Goal: Task Accomplishment & Management: Use online tool/utility

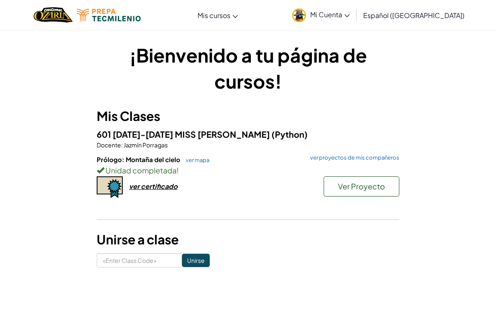
click at [344, 159] on link "ver proyectos de mis compañeros" at bounding box center [352, 157] width 93 height 5
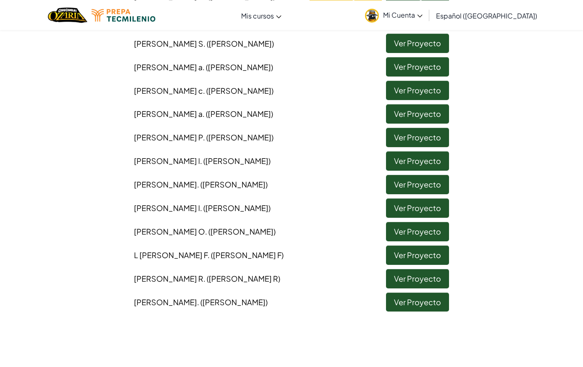
scroll to position [393, 0]
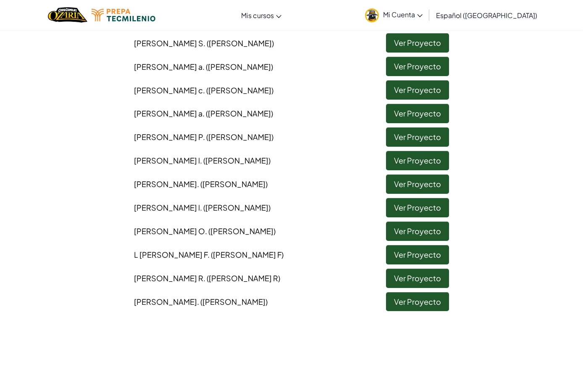
click at [437, 311] on link "Ver Proyecto" at bounding box center [417, 301] width 63 height 19
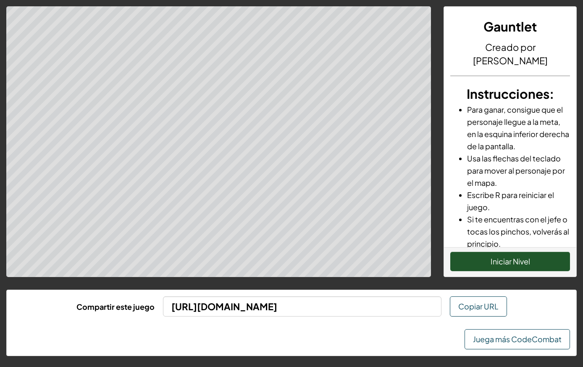
click at [489, 264] on button "Iniciar Nivel" at bounding box center [510, 261] width 120 height 19
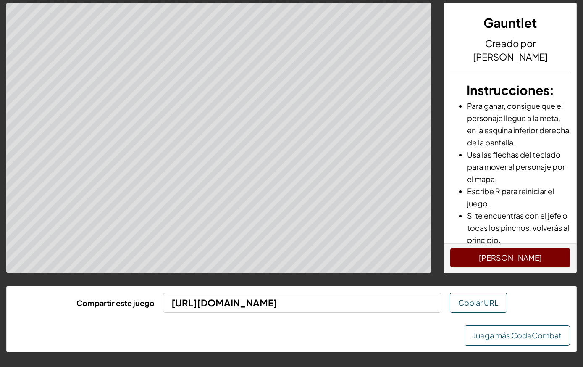
scroll to position [11, 0]
click at [495, 251] on button "[PERSON_NAME]" at bounding box center [510, 257] width 120 height 19
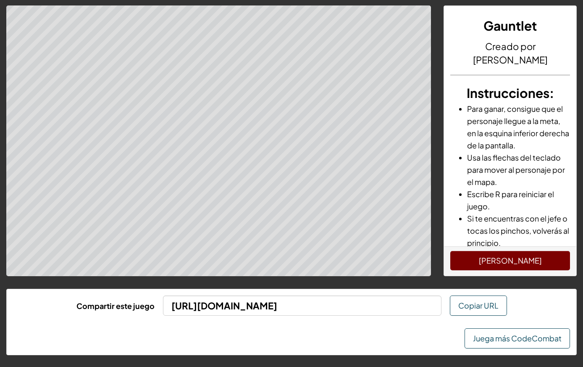
scroll to position [0, 0]
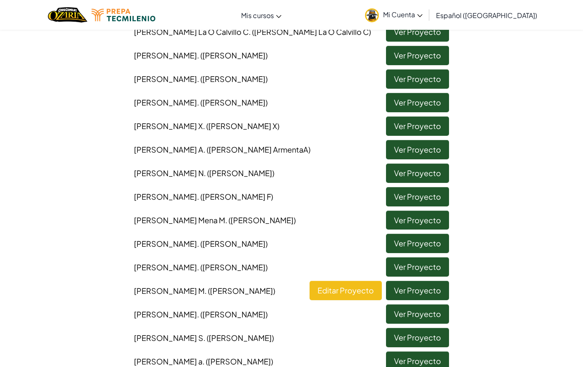
scroll to position [101, 0]
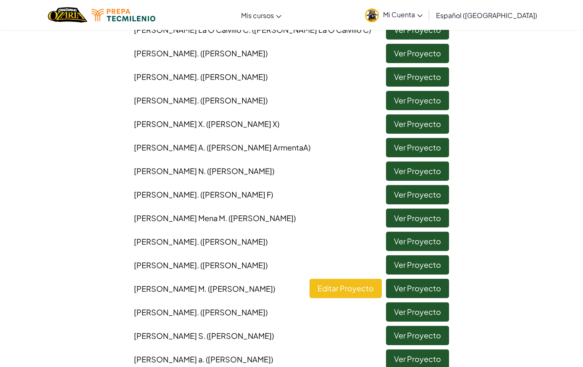
click at [426, 260] on link "Ver Proyecto" at bounding box center [417, 264] width 63 height 19
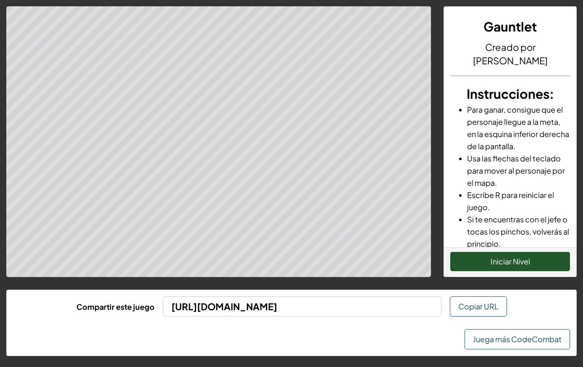
click at [495, 258] on button "Iniciar Nivel" at bounding box center [510, 261] width 120 height 19
click at [495, 265] on button "[PERSON_NAME]" at bounding box center [510, 261] width 120 height 19
click at [495, 256] on button "[PERSON_NAME]" at bounding box center [510, 261] width 120 height 19
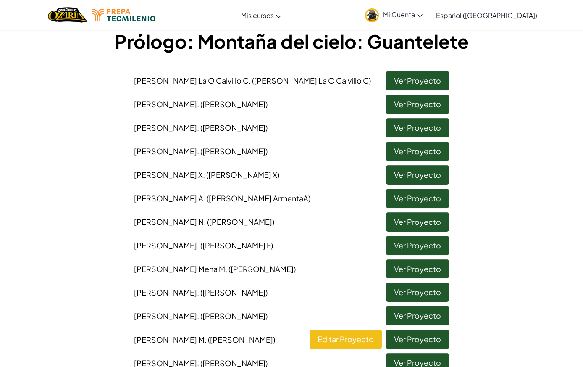
click at [436, 105] on link "Ver Proyecto" at bounding box center [417, 104] width 63 height 19
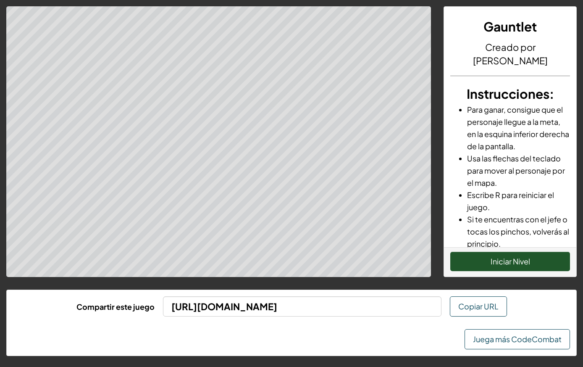
click at [495, 264] on button "Iniciar Nivel" at bounding box center [510, 261] width 120 height 19
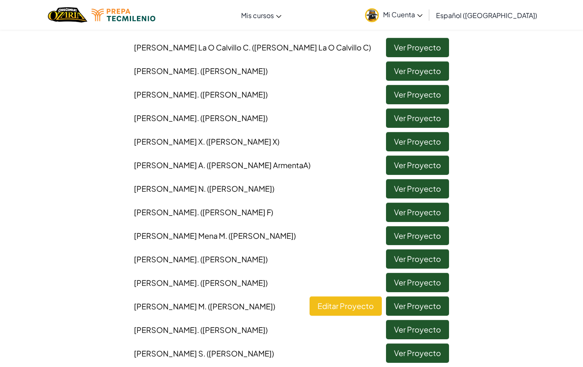
scroll to position [84, 0]
click at [434, 211] on link "Ver Proyecto" at bounding box center [417, 211] width 63 height 19
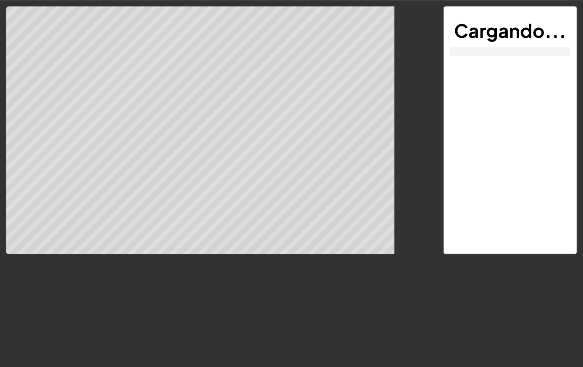
scroll to position [16, 0]
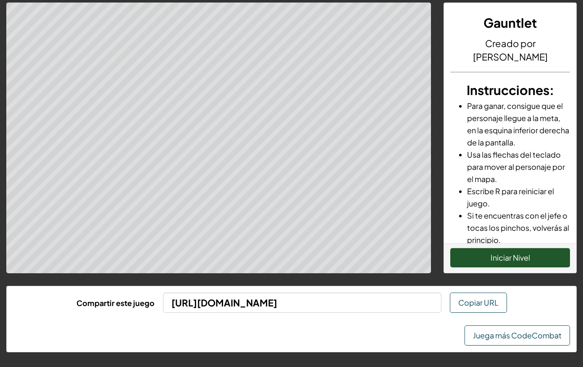
click at [495, 248] on button "Iniciar Nivel" at bounding box center [510, 257] width 120 height 19
click at [495, 248] on button "[PERSON_NAME]" at bounding box center [510, 257] width 120 height 19
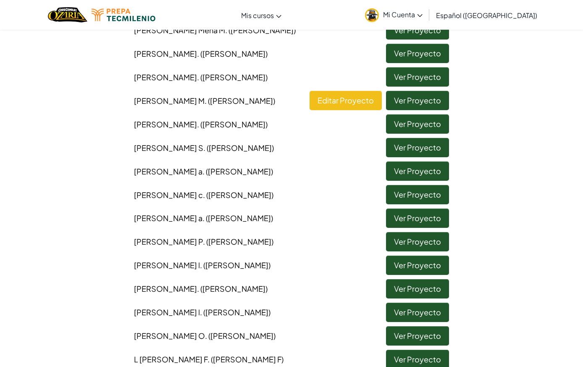
scroll to position [290, 0]
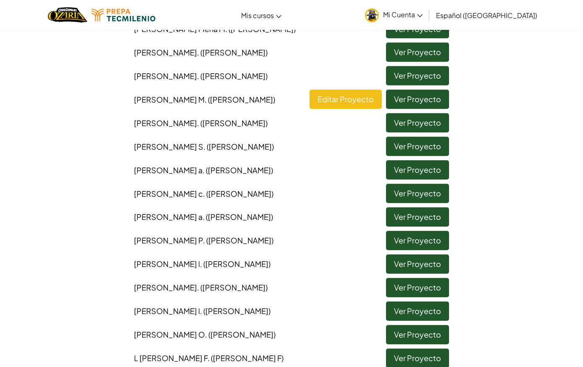
click at [425, 132] on link "Ver Proyecto" at bounding box center [417, 122] width 63 height 19
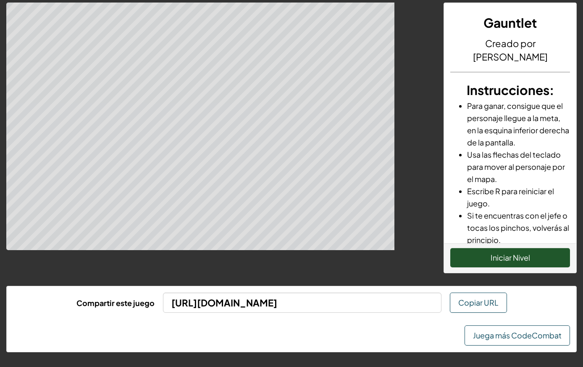
scroll to position [16, 0]
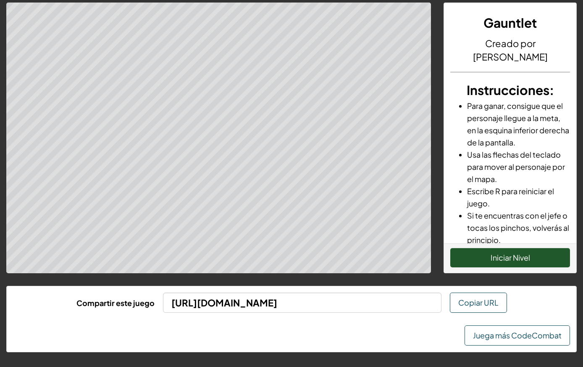
click at [495, 248] on button "Iniciar Nivel" at bounding box center [510, 257] width 120 height 19
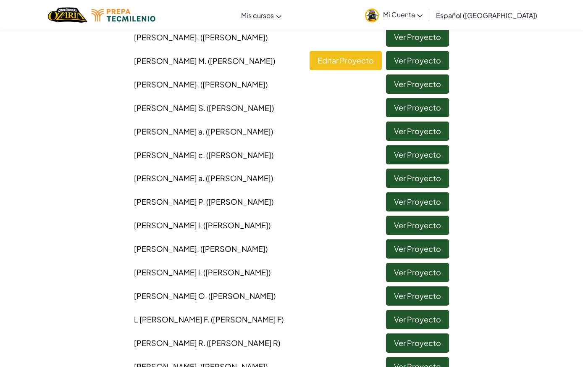
scroll to position [328, 0]
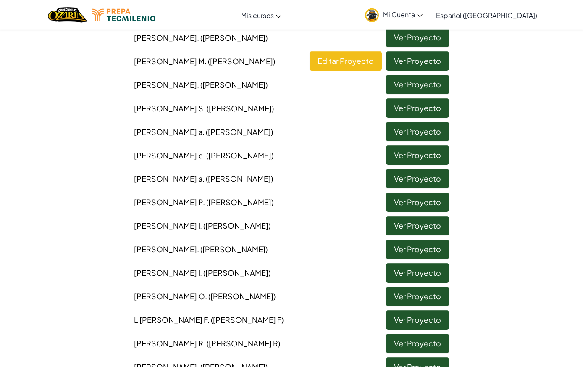
click at [400, 141] on link "Ver Proyecto" at bounding box center [417, 131] width 63 height 19
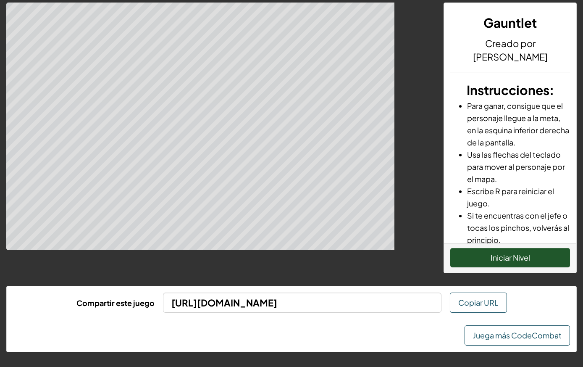
scroll to position [16, 0]
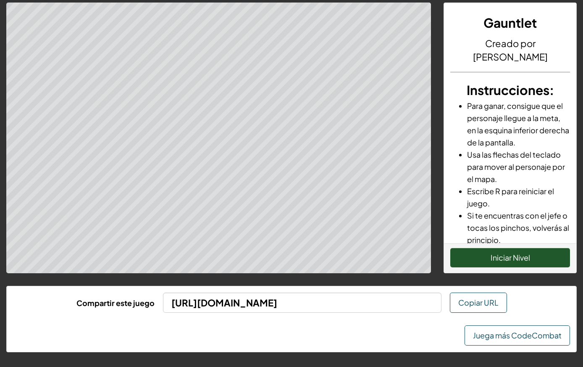
click at [495, 248] on button "Iniciar Nivel" at bounding box center [510, 257] width 120 height 19
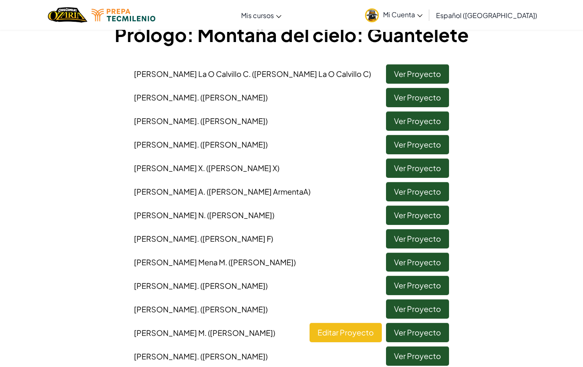
click at [427, 252] on link "Ver Proyecto" at bounding box center [417, 261] width 63 height 19
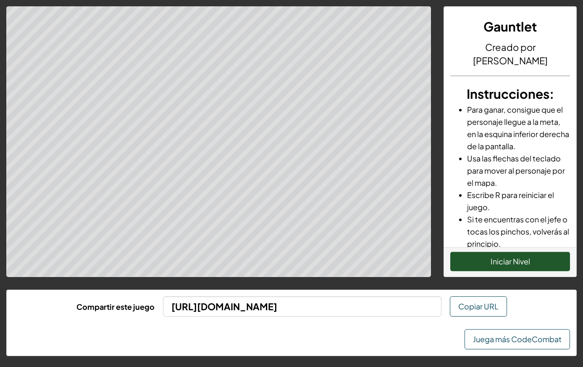
click at [495, 260] on button "Iniciar Nivel" at bounding box center [510, 261] width 120 height 19
click at [495, 264] on button "[PERSON_NAME]" at bounding box center [510, 261] width 120 height 19
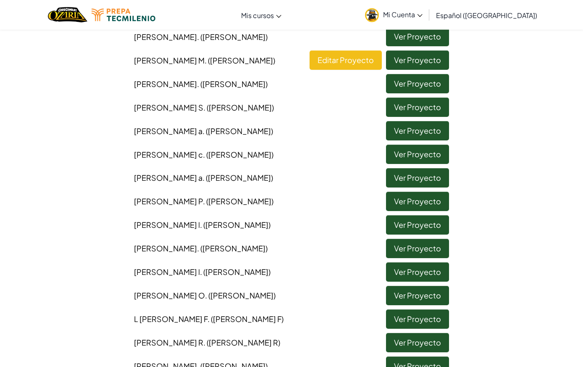
scroll to position [329, 0]
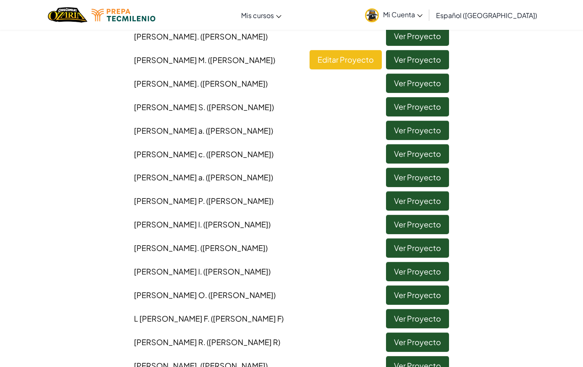
click at [395, 163] on link "Ver Proyecto" at bounding box center [417, 153] width 63 height 19
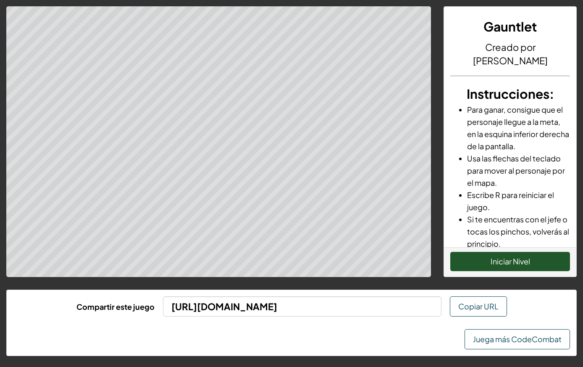
click at [492, 262] on button "Iniciar Nivel" at bounding box center [510, 261] width 120 height 19
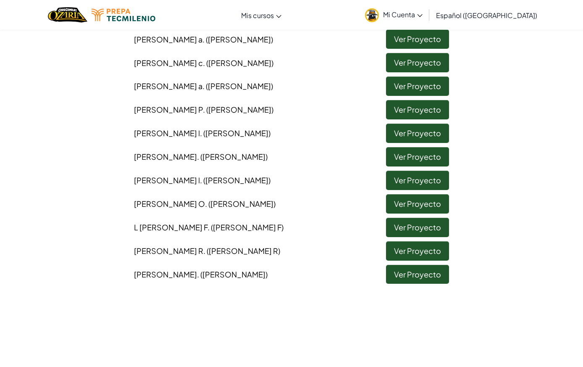
scroll to position [421, 0]
click at [398, 138] on link "Ver Proyecto" at bounding box center [417, 132] width 63 height 19
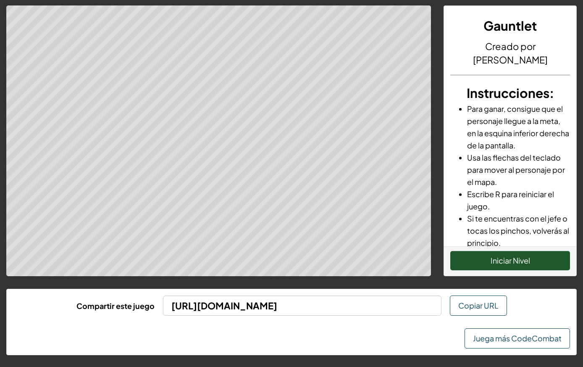
scroll to position [0, 0]
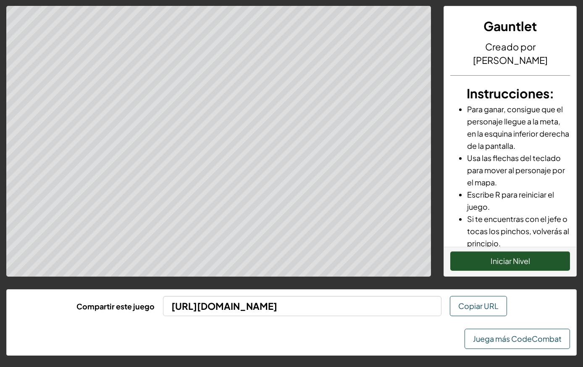
click at [495, 260] on button "Iniciar Nivel" at bounding box center [510, 260] width 120 height 19
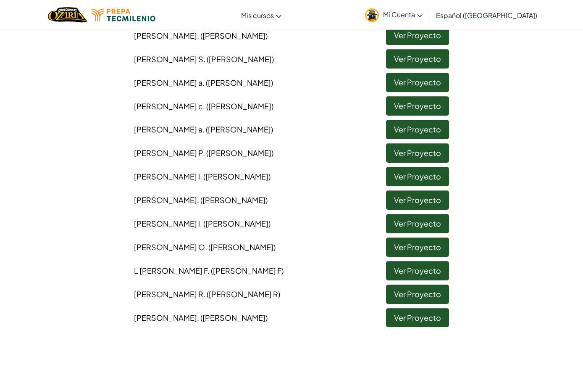
scroll to position [379, 0]
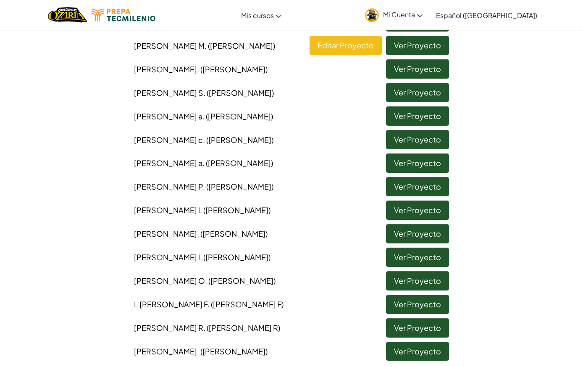
click at [433, 284] on link "Ver Proyecto" at bounding box center [417, 280] width 63 height 19
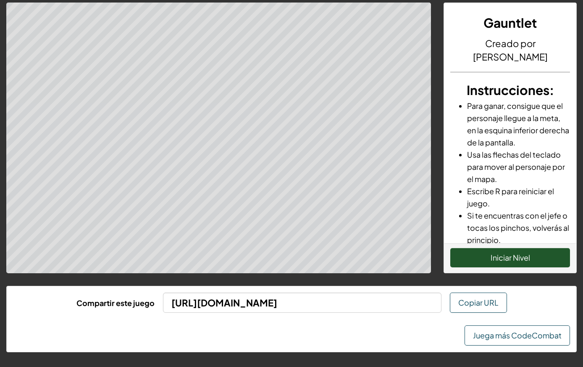
scroll to position [5, 0]
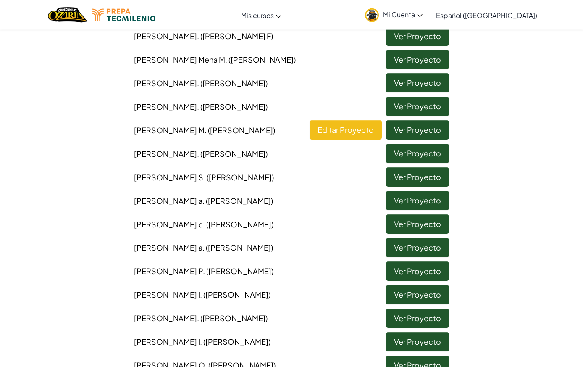
scroll to position [260, 0]
click at [432, 186] on link "Ver Proyecto" at bounding box center [417, 176] width 63 height 19
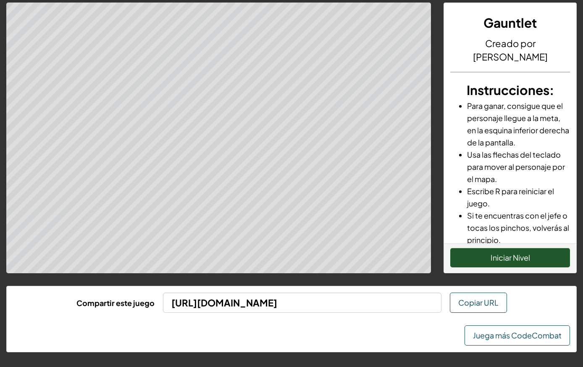
scroll to position [5, 0]
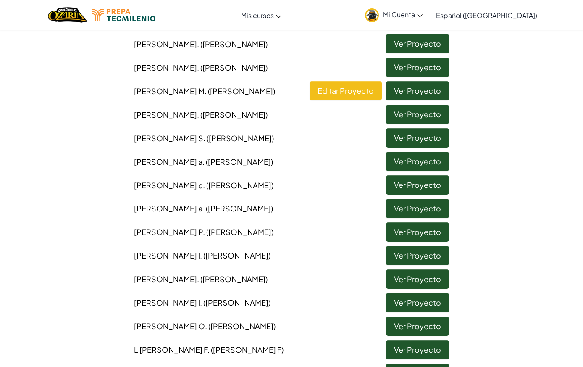
scroll to position [305, 0]
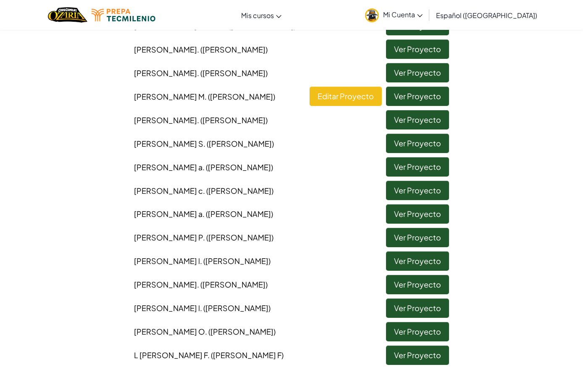
click at [438, 247] on link "Ver Proyecto" at bounding box center [417, 237] width 63 height 19
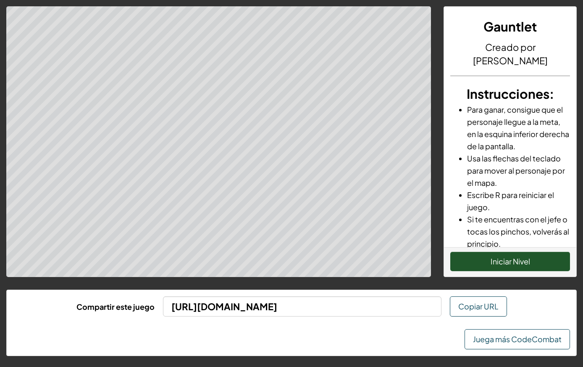
click at [495, 263] on button "Iniciar Nivel" at bounding box center [510, 261] width 120 height 19
